Goal: Communication & Community: Answer question/provide support

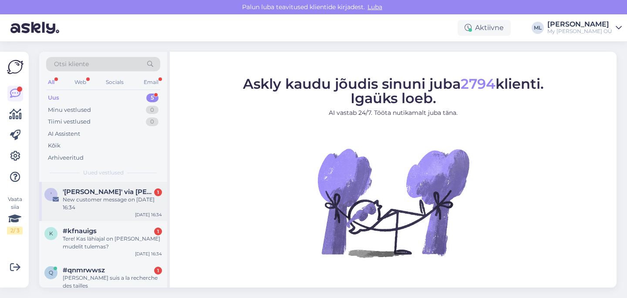
click at [92, 194] on span "'[PERSON_NAME]' via [PERSON_NAME] Bredenist" at bounding box center [108, 192] width 91 height 8
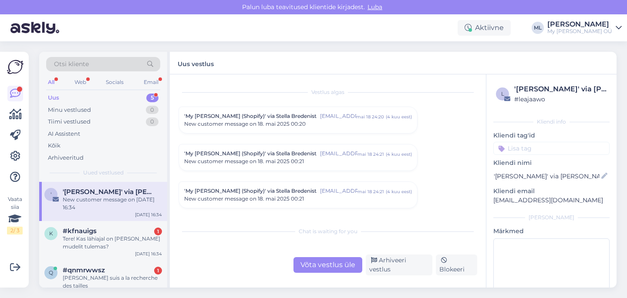
scroll to position [3697, 0]
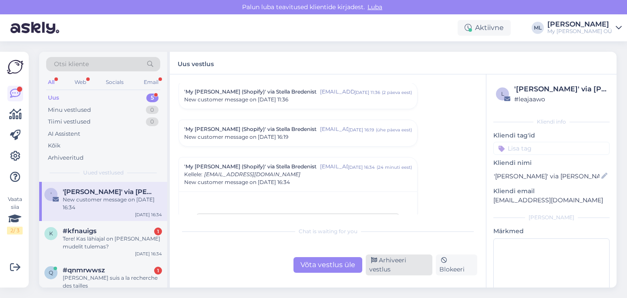
click at [403, 266] on div "Arhiveeri vestlus" at bounding box center [399, 265] width 67 height 21
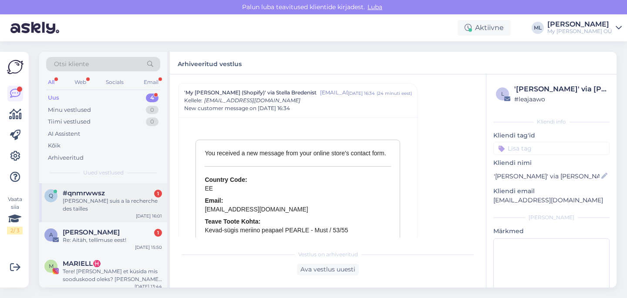
scroll to position [43, 0]
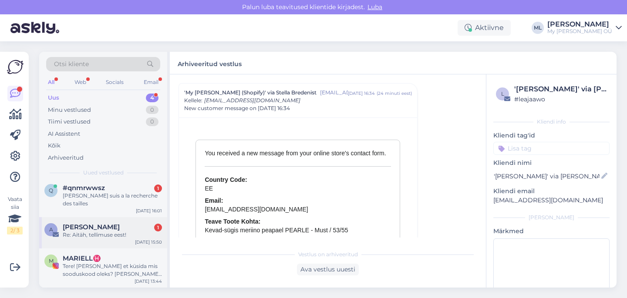
click at [102, 238] on div "Re: Aitäh, tellimuse eest!" at bounding box center [112, 235] width 99 height 8
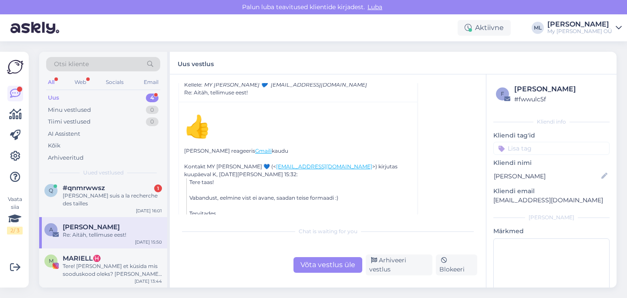
scroll to position [77, 0]
click at [415, 276] on div "Vestlus algas Anna-Paula Tuiman annap.matvejev@gmail.com sept 24 14:46 ( umbes …" at bounding box center [328, 182] width 316 height 214
click at [414, 269] on div "Arhiveeri vestlus" at bounding box center [399, 265] width 67 height 21
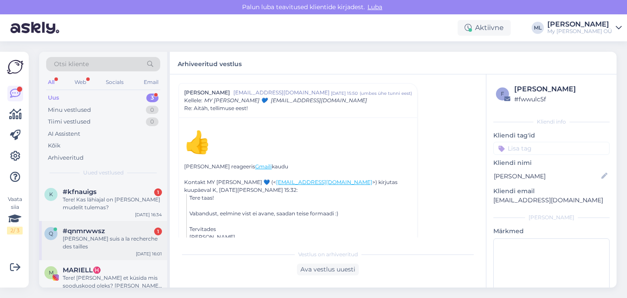
scroll to position [12, 0]
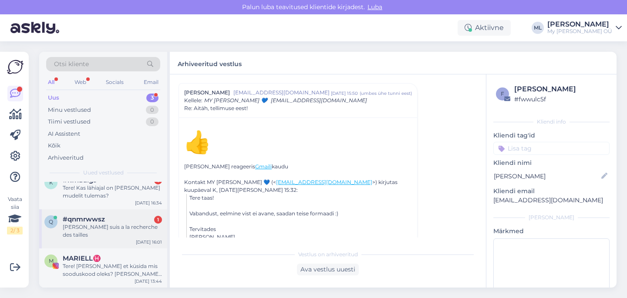
click at [108, 226] on div "bonjour je suis a la recherche des tailles" at bounding box center [112, 232] width 99 height 16
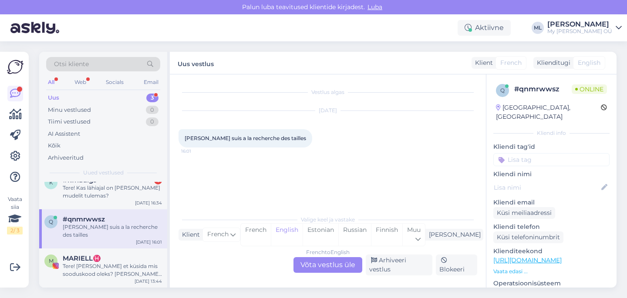
click at [340, 273] on div "French to English Võta vestlus üle" at bounding box center [328, 266] width 69 height 16
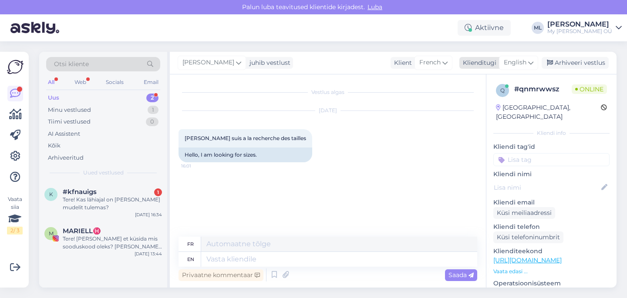
click at [514, 67] on span "English" at bounding box center [515, 63] width 23 height 10
type input "est"
click at [490, 98] on link "Estonian" at bounding box center [499, 102] width 96 height 14
click at [241, 258] on textarea at bounding box center [339, 259] width 276 height 15
type textarea "Tere!"
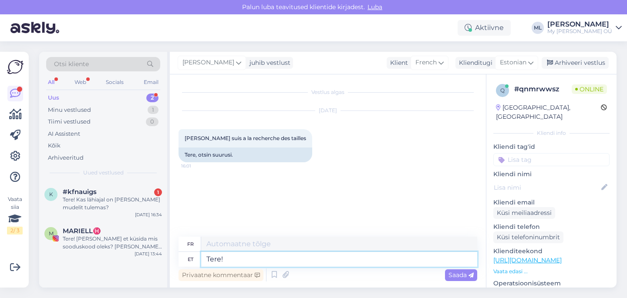
type textarea "Bonjour!"
type textarea "Tere! Millist t"
type textarea "Bonjour ! Quel genre ?"
type textarea "Tere! Milli"
type textarea "Bonjour ! Millie"
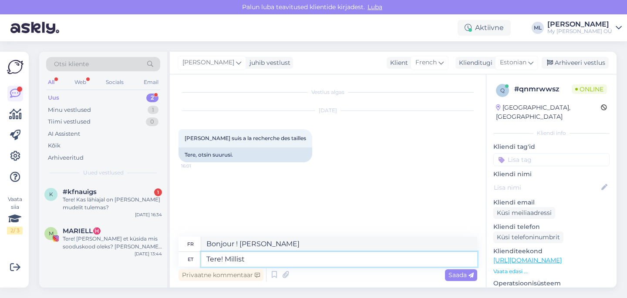
type textarea "Tere! Millist"
type textarea "Bonjour ! Quel genre ?"
type textarea "Tere! Millist toodet te"
type textarea "Bonjour ! Quel produit ?"
type textarea "Tere! Millist toodet te m"
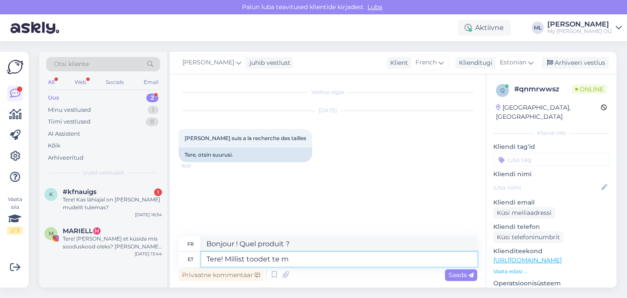
type textarea "Bonjour ! Quel produit utilisez-vous ?"
type textarea "Tere! Millist toodet te mõtlete?"
type textarea "Bonjour ! À quel produit faites-vous référence ?"
type textarea "Tere! Millist toodet te mõtlete? :)"
type textarea "Bonjour ! À quel produit pensez-vous ? :)"
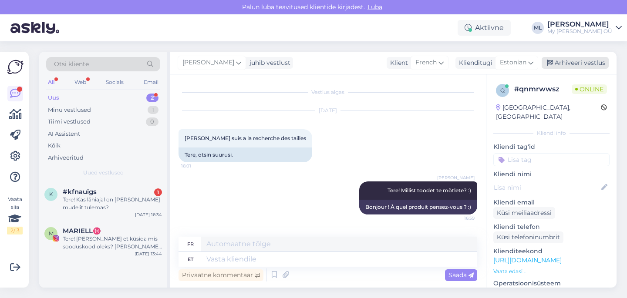
click at [583, 64] on div "Arhiveeri vestlus" at bounding box center [575, 63] width 67 height 12
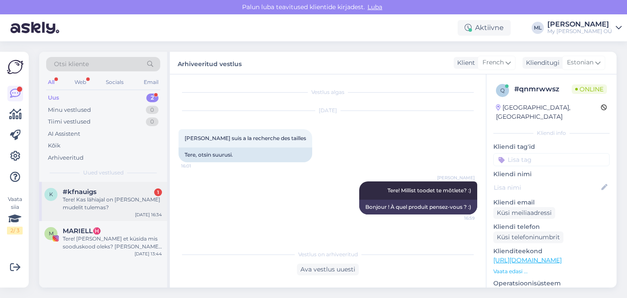
click at [118, 193] on div "#kfnauigs 1" at bounding box center [112, 192] width 99 height 8
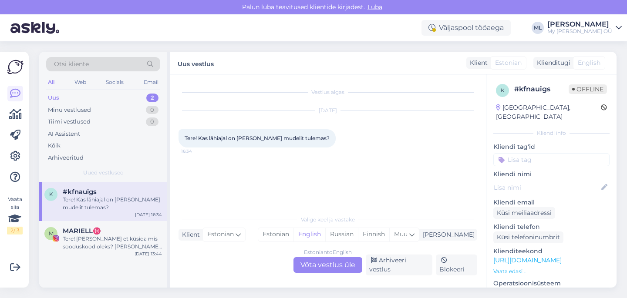
click at [328, 271] on div "Estonian to English Võta vestlus üle" at bounding box center [328, 266] width 69 height 16
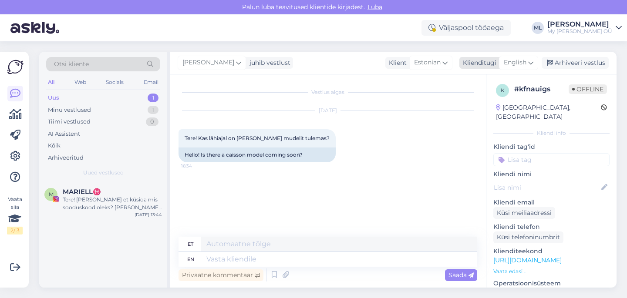
click at [512, 61] on span "English" at bounding box center [515, 63] width 23 height 10
click at [473, 93] on ul "Estonian" at bounding box center [499, 101] width 96 height 21
click at [472, 98] on link "Estonian" at bounding box center [499, 102] width 96 height 14
click at [258, 257] on textarea at bounding box center [328, 258] width 299 height 18
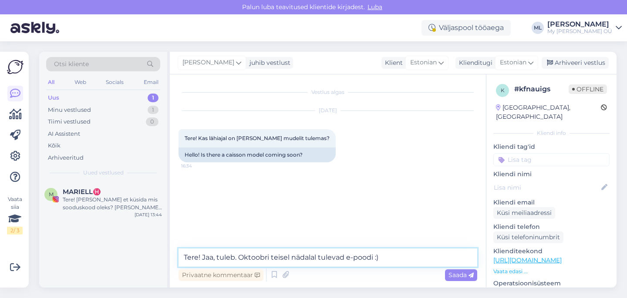
click at [240, 254] on textarea "Tere! Jaa, tuleb. Oktoobri teisel nädalal tulevad e-poodi :)" at bounding box center [328, 258] width 299 height 18
type textarea "Tere! Jaa, oktoobri teisel nädalal tulevad e-poodi :)"
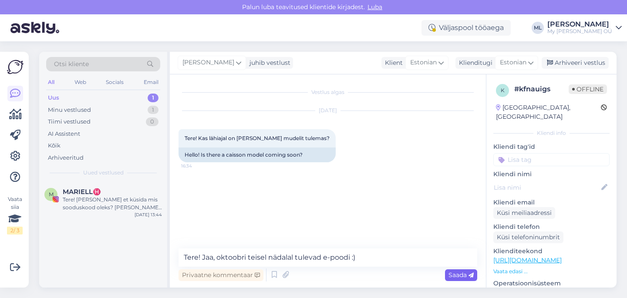
click at [457, 273] on span "Saada" at bounding box center [461, 275] width 25 height 8
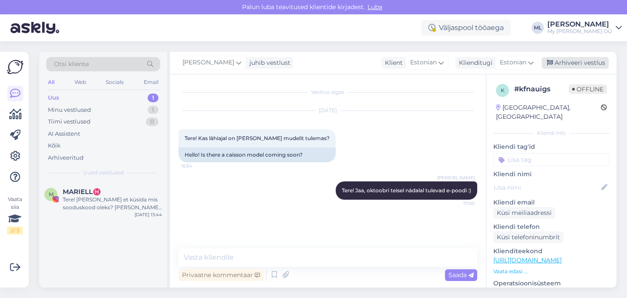
click at [573, 61] on div "Arhiveeri vestlus" at bounding box center [575, 63] width 67 height 12
